Goal: Task Accomplishment & Management: Complete application form

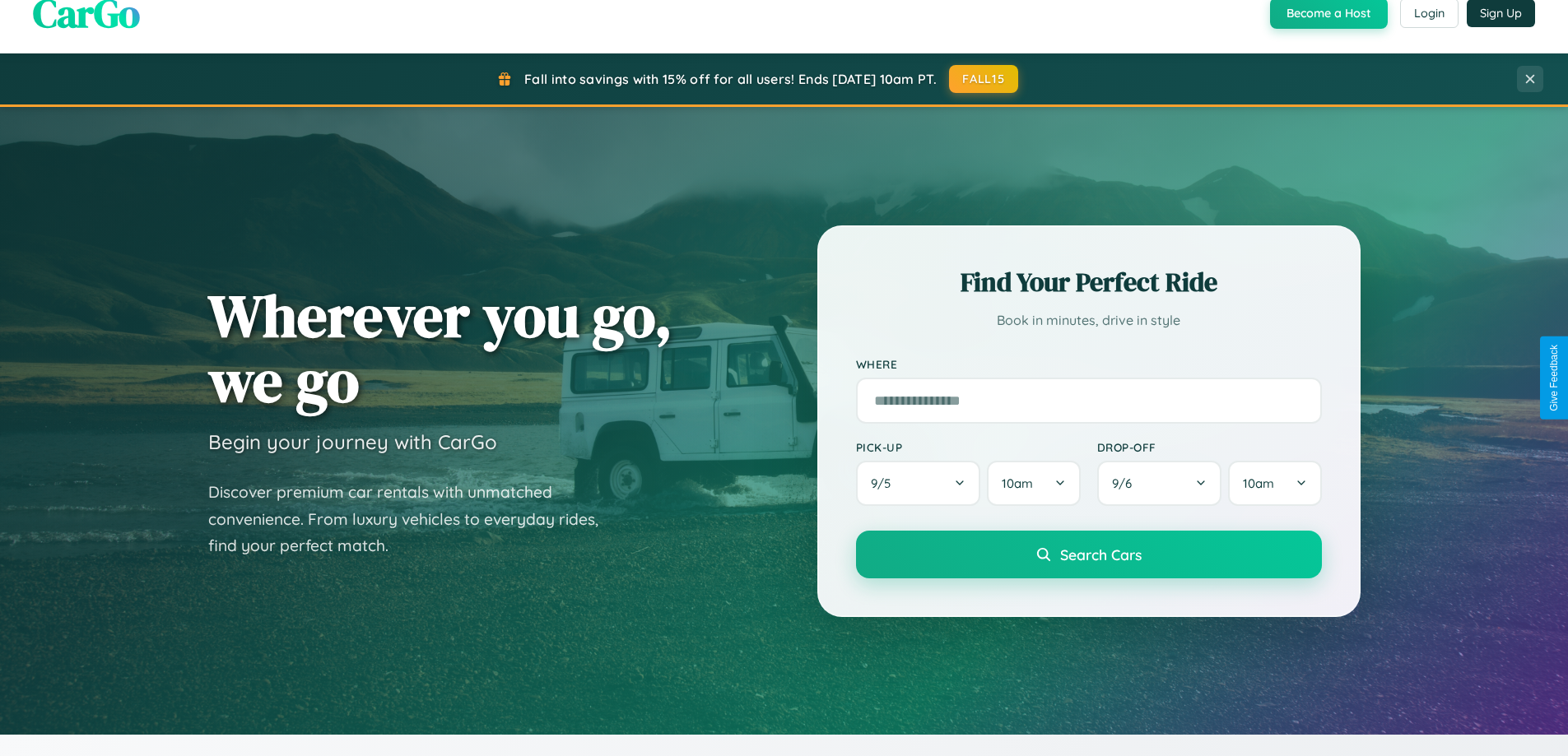
scroll to position [709, 0]
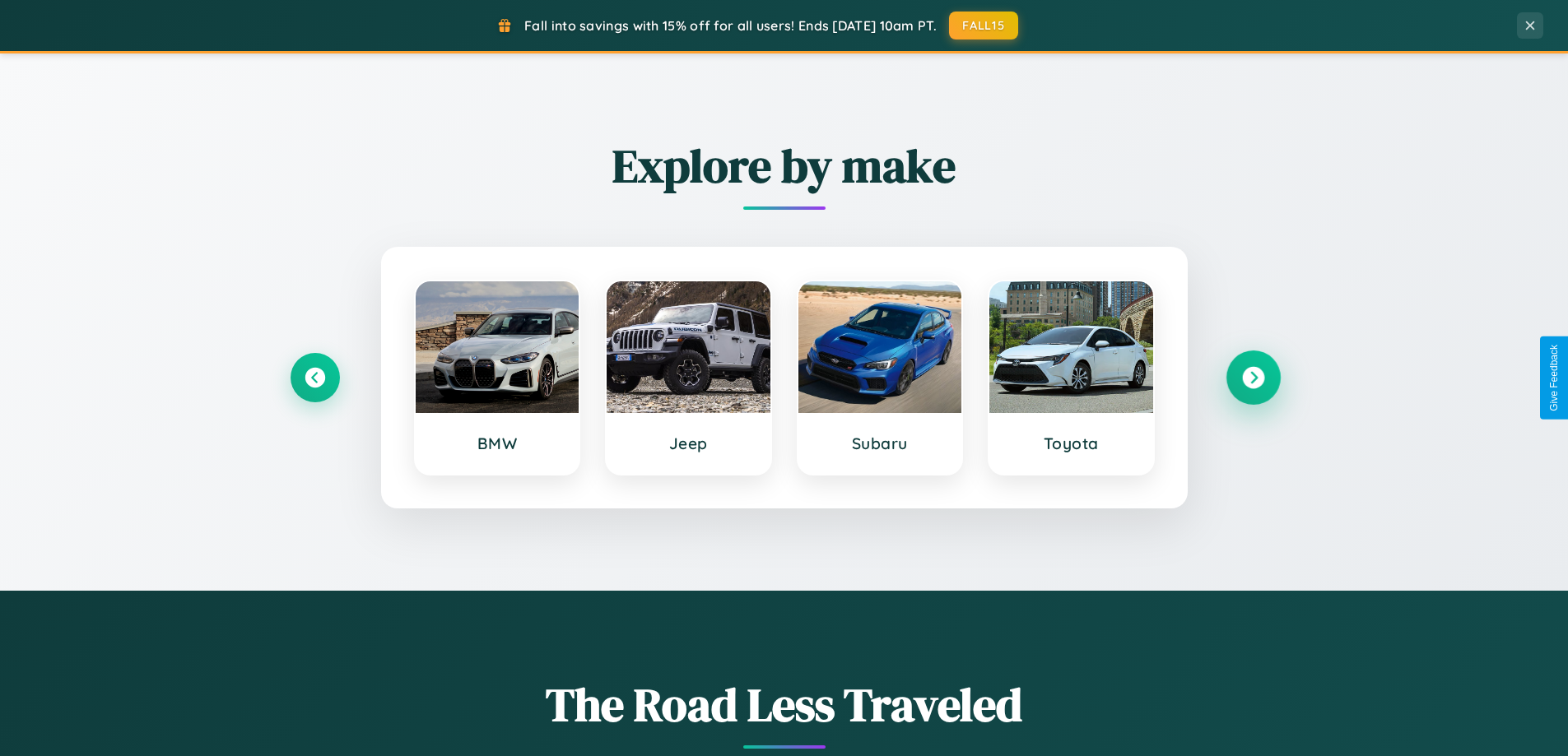
click at [1253, 378] on icon at bounding box center [1253, 378] width 22 height 22
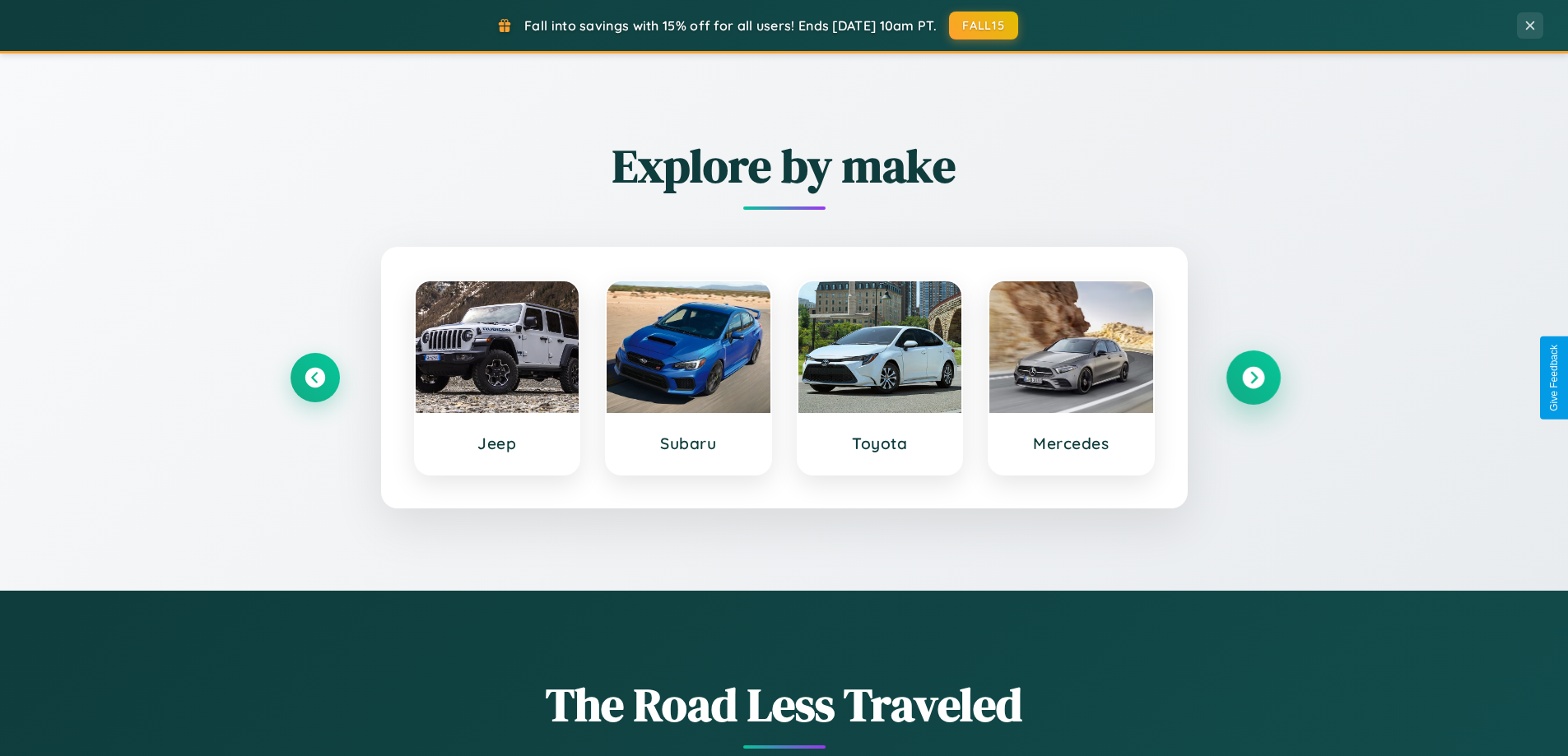
click at [1253, 378] on icon at bounding box center [1253, 378] width 22 height 22
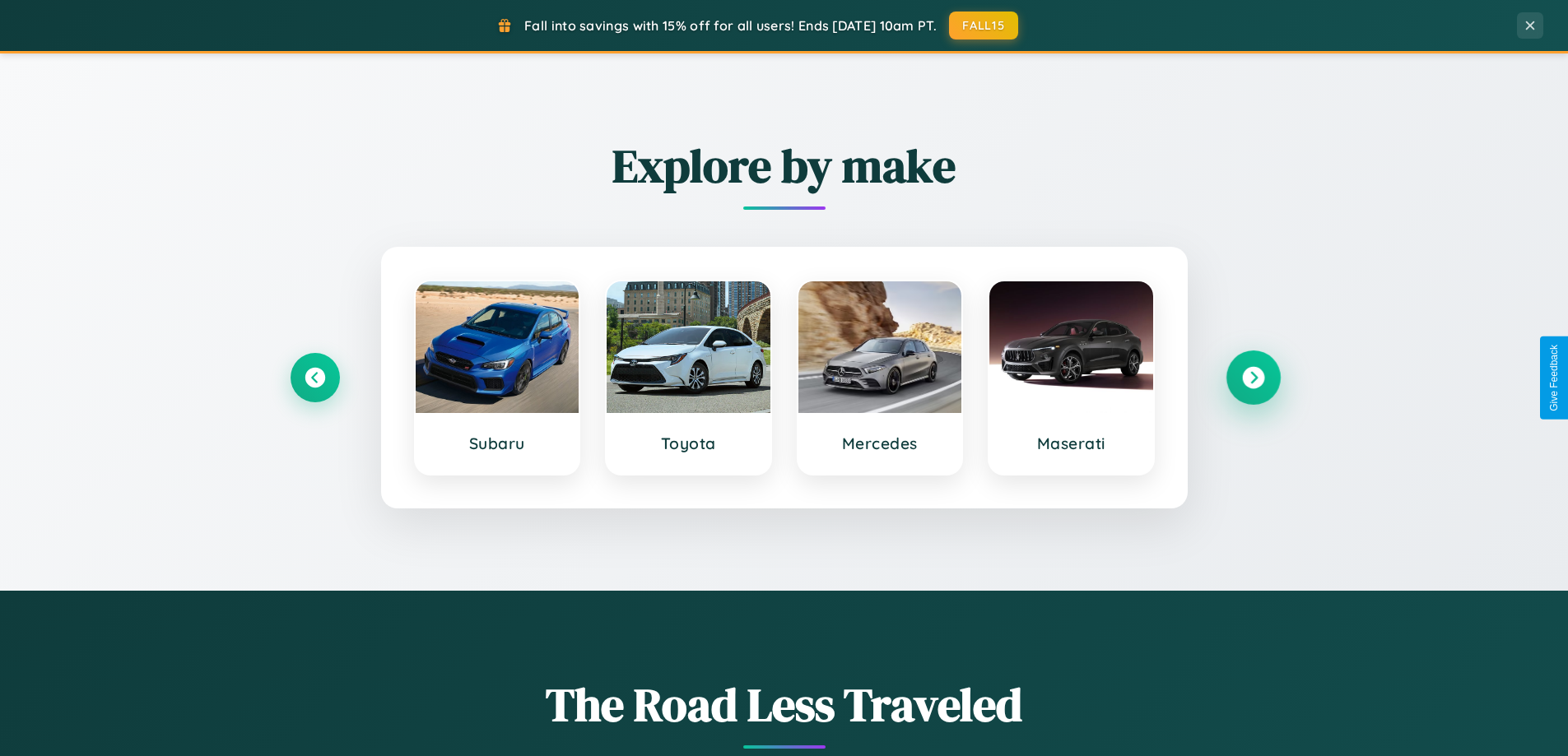
click at [1253, 378] on icon at bounding box center [1253, 378] width 22 height 22
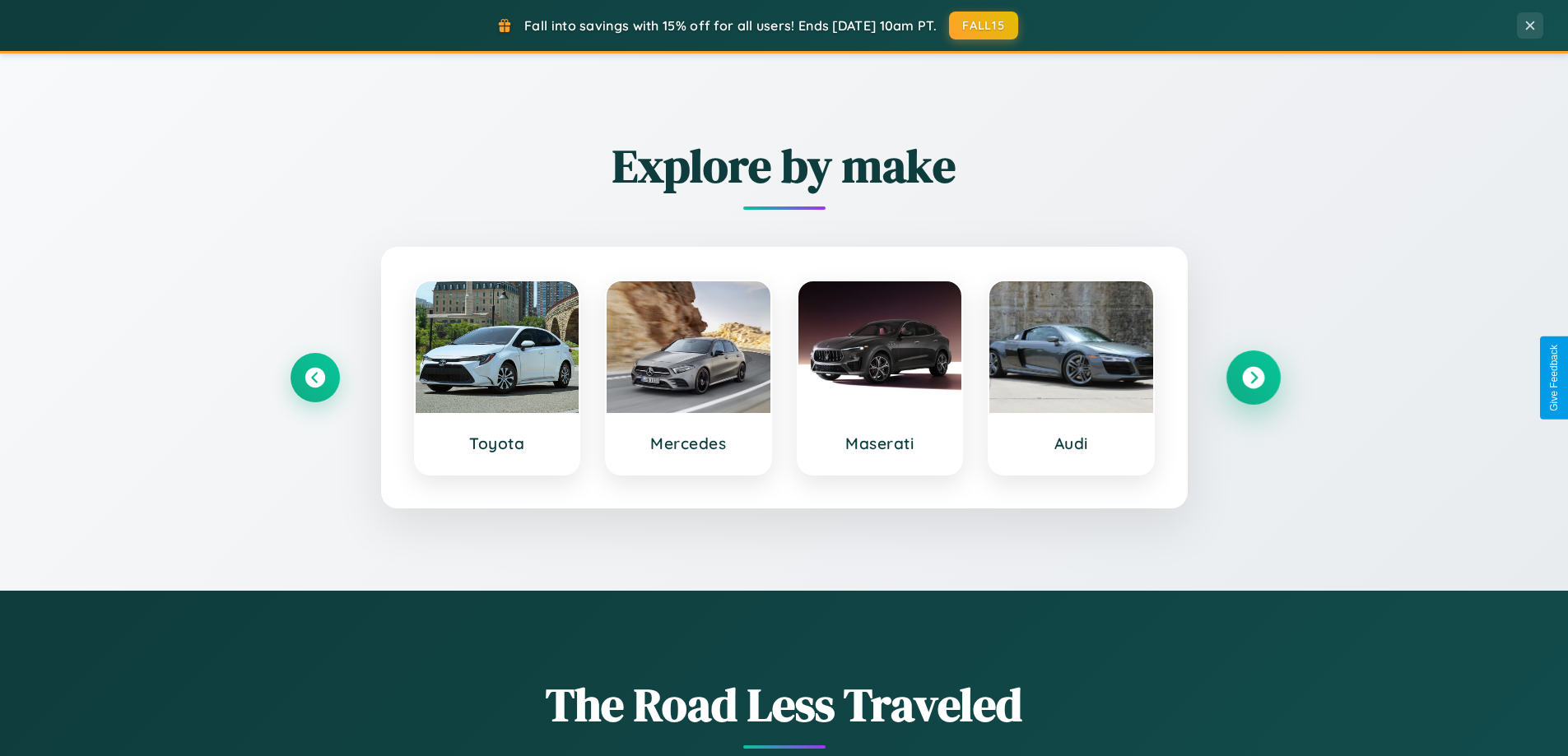
click at [1253, 378] on icon at bounding box center [1253, 378] width 22 height 22
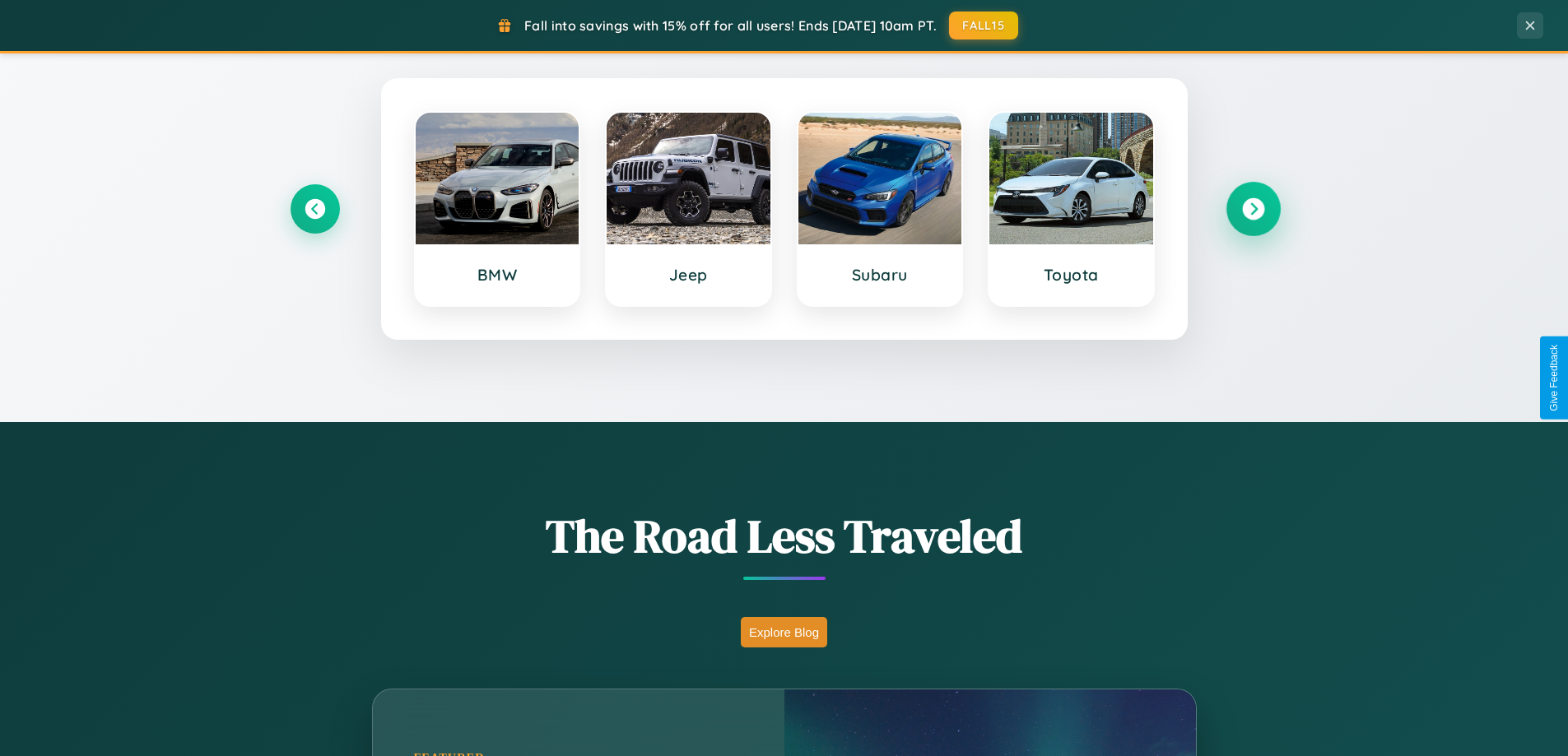
scroll to position [1132, 0]
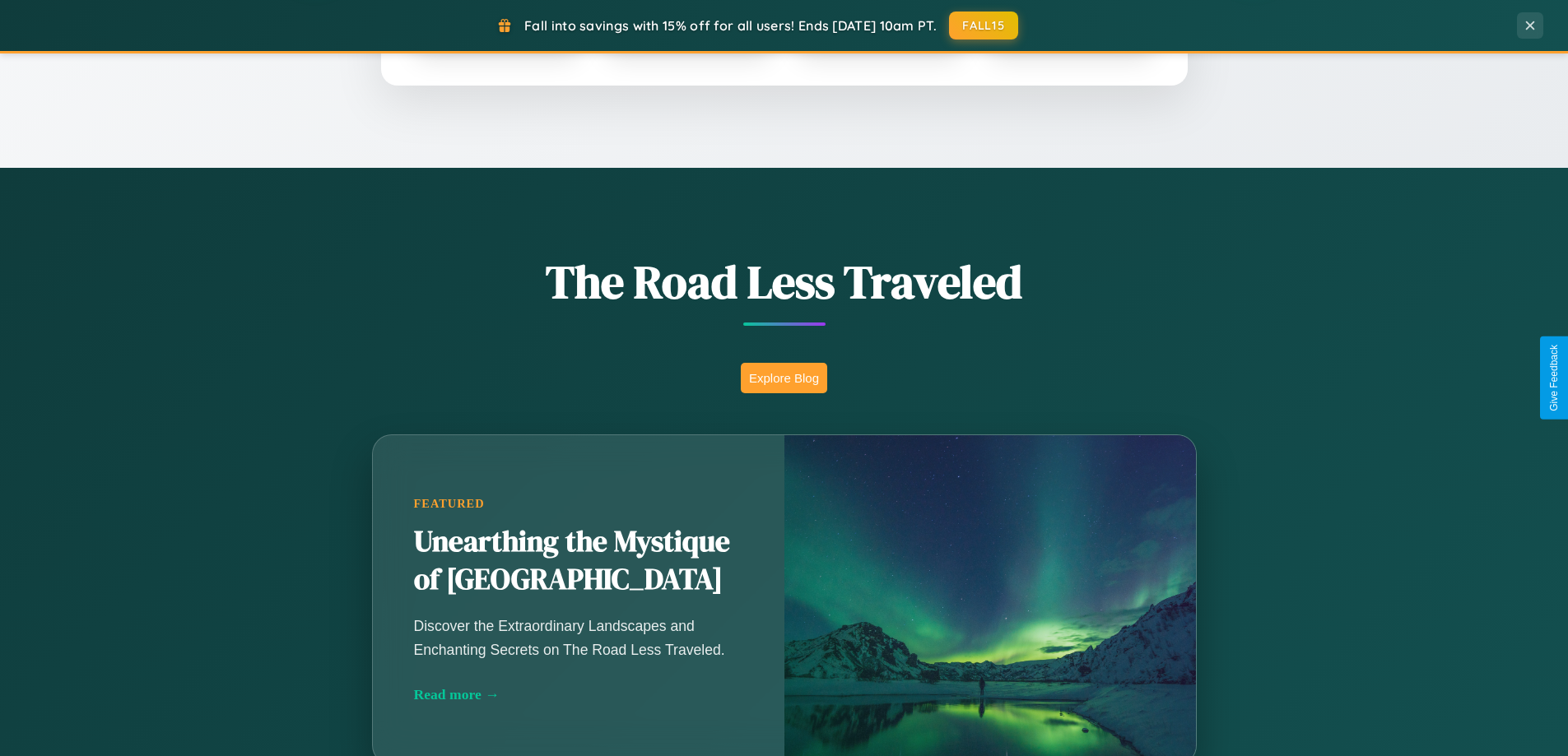
click at [783, 378] on button "Explore Blog" at bounding box center [784, 378] width 87 height 31
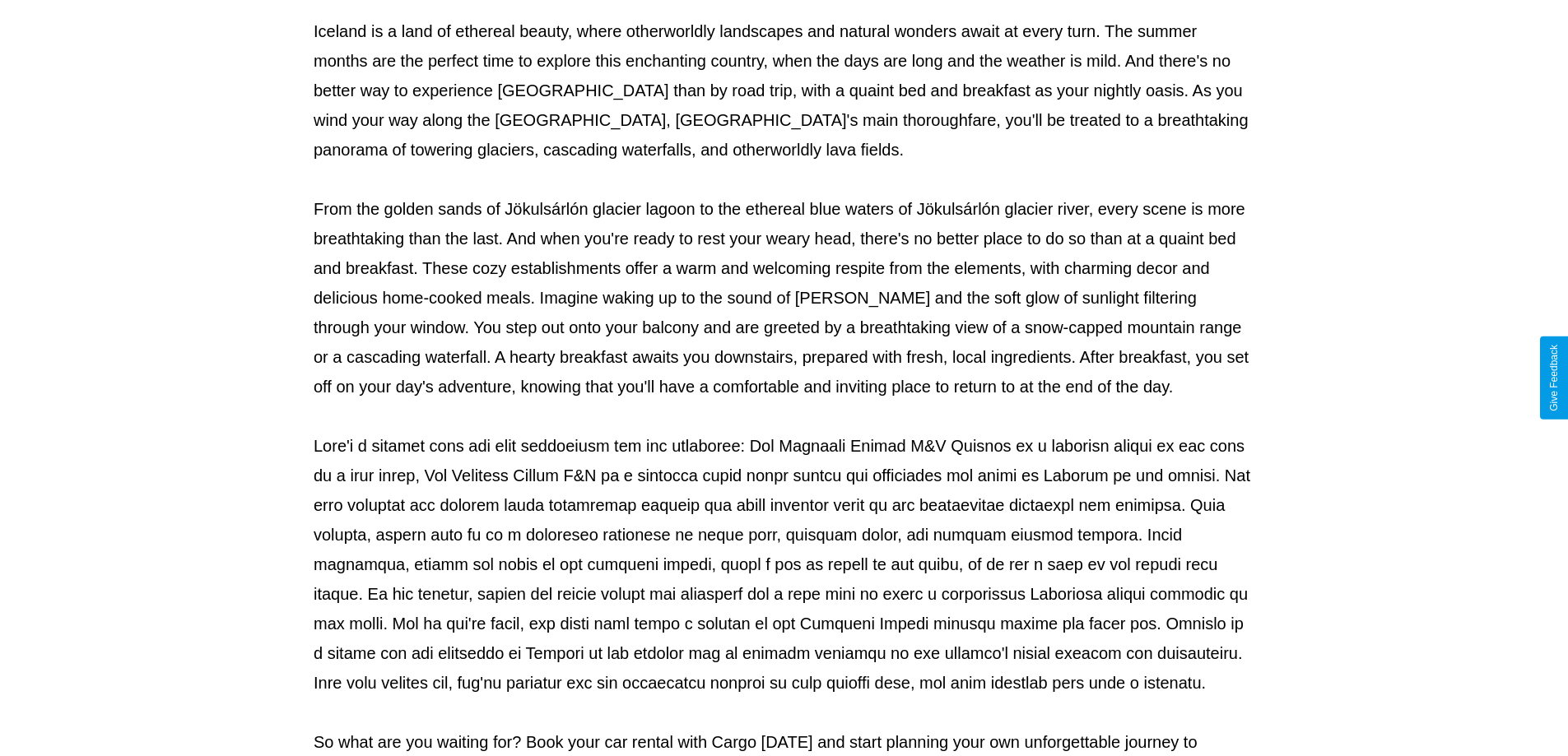
scroll to position [533, 0]
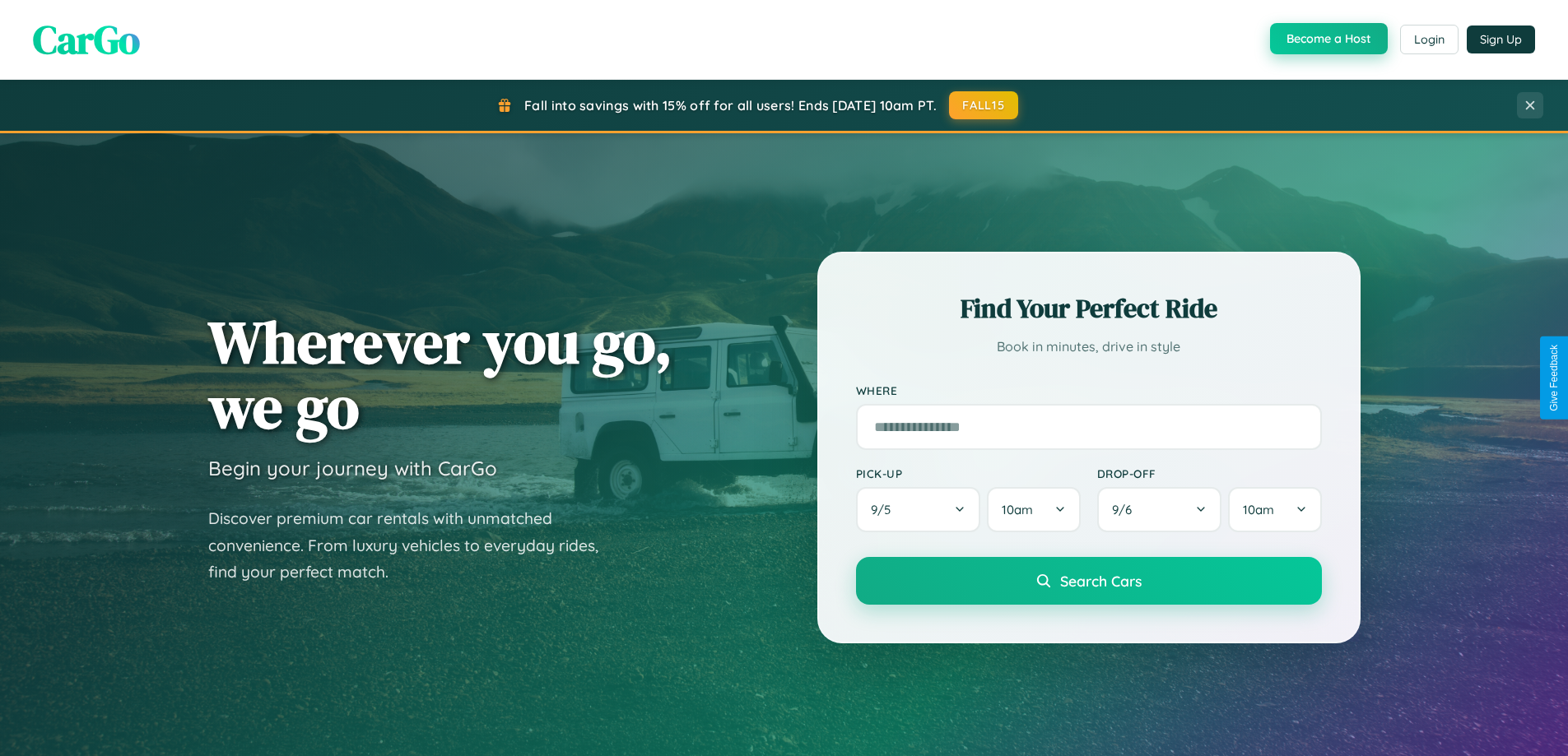
click at [1326, 38] on button "Become a Host" at bounding box center [1329, 39] width 118 height 32
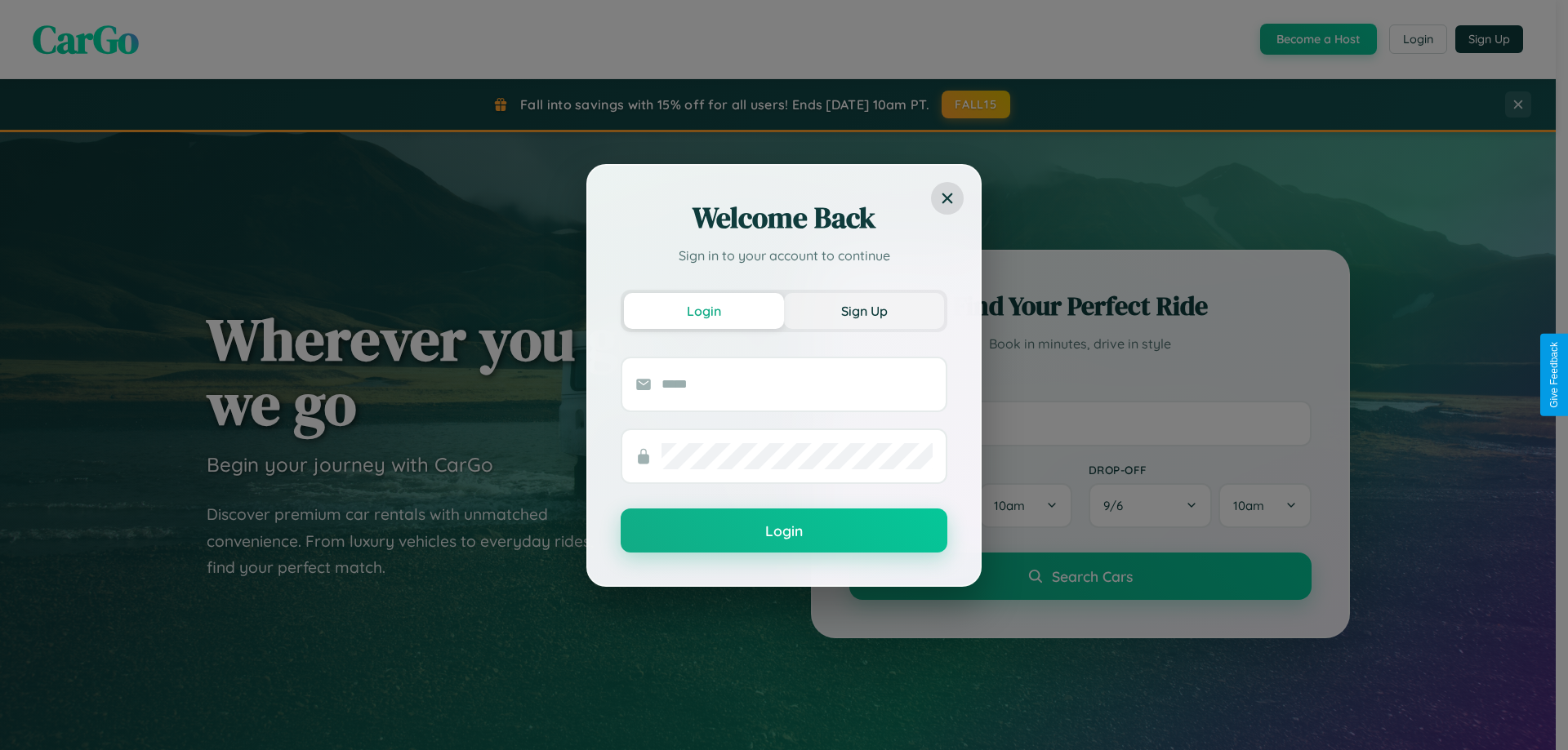
click at [864, 310] on button "Sign Up" at bounding box center [864, 311] width 160 height 36
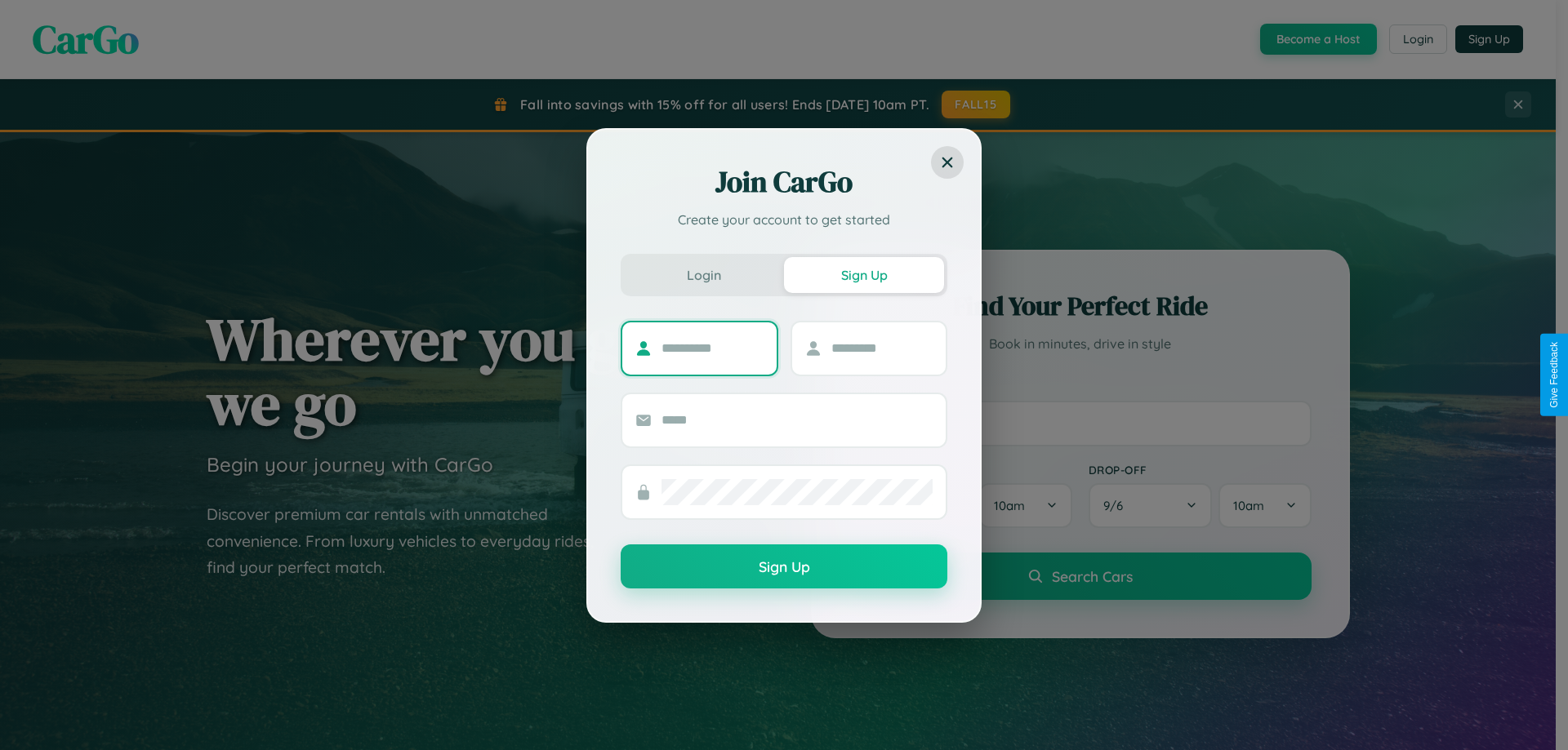
click at [712, 348] on input "text" at bounding box center [712, 348] width 102 height 26
type input "*****"
click at [881, 348] on input "text" at bounding box center [883, 348] width 102 height 26
type input "*****"
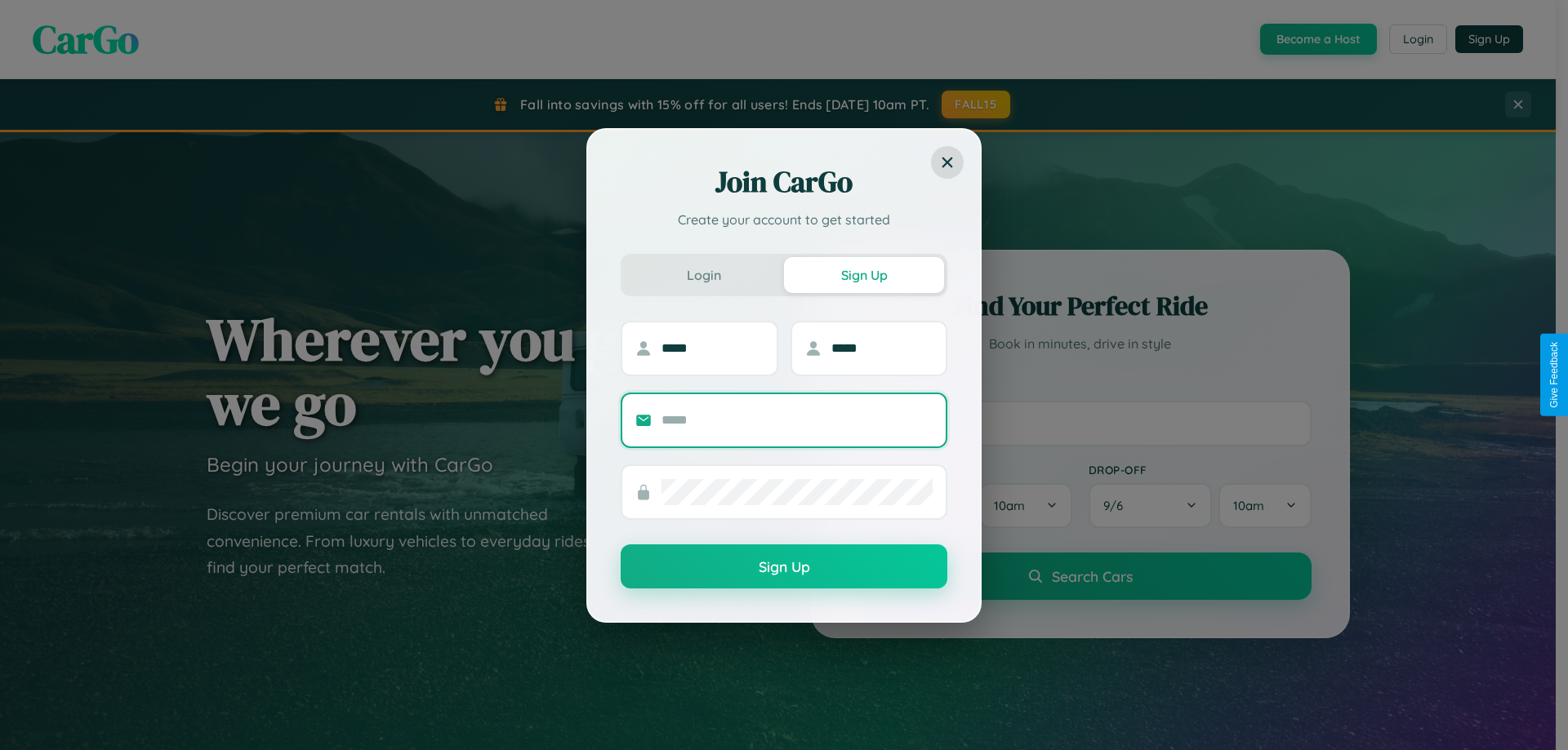
click at [797, 419] on input "text" at bounding box center [797, 420] width 271 height 26
type input "**********"
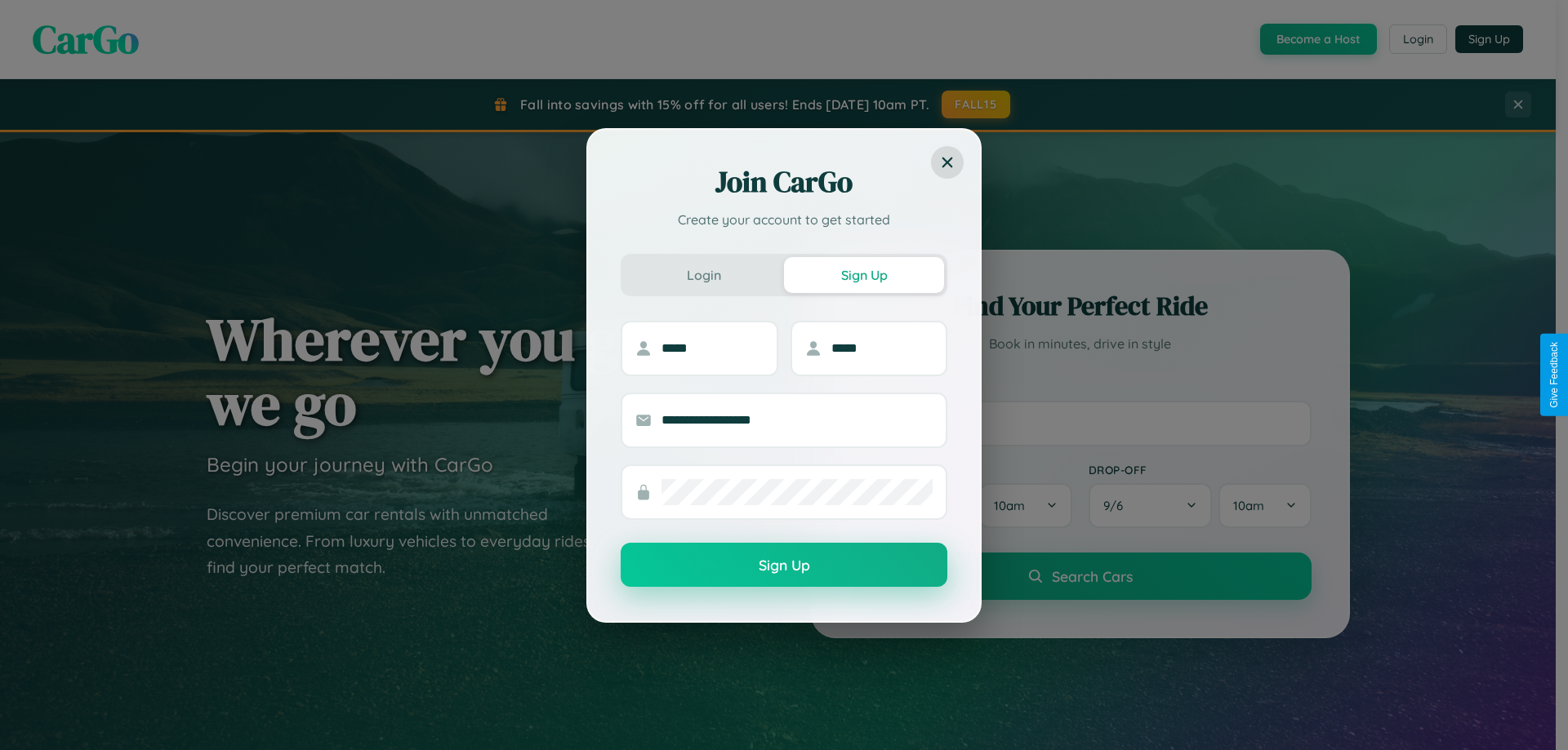
click at [784, 565] on button "Sign Up" at bounding box center [784, 565] width 327 height 44
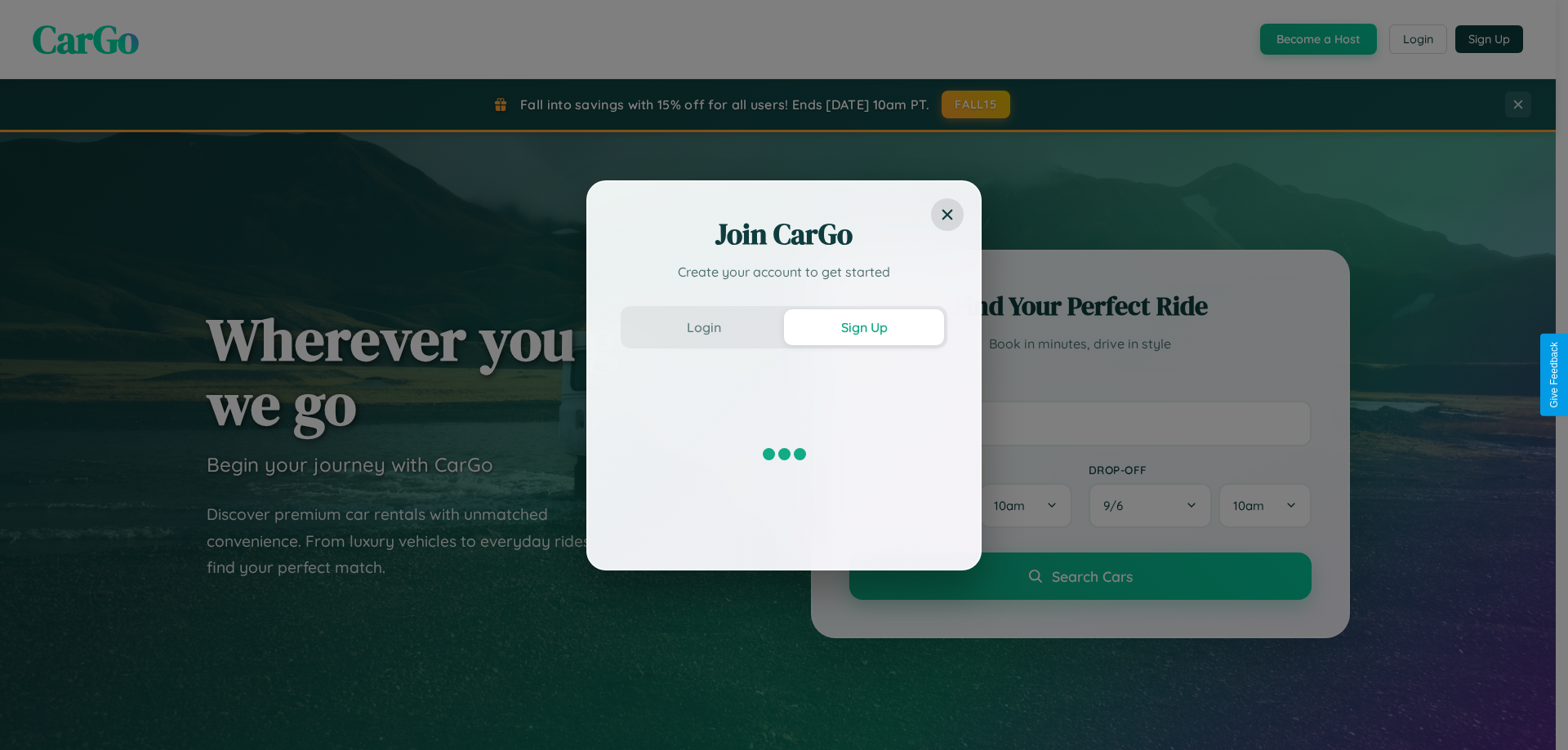
click at [1316, 39] on div "Join CarGo Create your account to get started Login Sign Up" at bounding box center [784, 375] width 1568 height 750
click at [864, 327] on button "Sign Up" at bounding box center [864, 327] width 160 height 36
